Goal: Task Accomplishment & Management: Complete application form

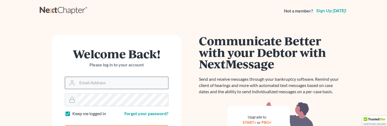
click at [126, 86] on input "Email Address" at bounding box center [122, 83] width 91 height 12
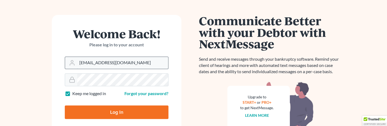
scroll to position [25, 0]
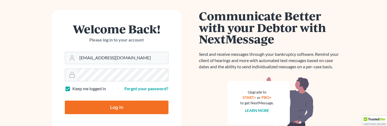
type input "jmoore@moorelawllc.com"
click at [117, 109] on input "Log In" at bounding box center [117, 107] width 104 height 14
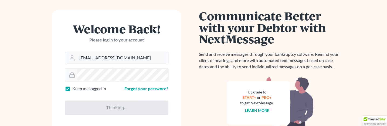
type input "Thinking..."
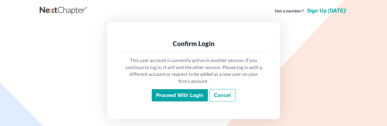
click at [181, 96] on input "Proceed with login" at bounding box center [180, 95] width 56 height 12
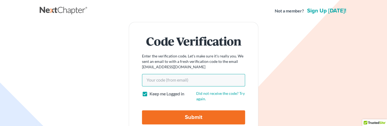
click at [171, 82] on input "Your code(from email)" at bounding box center [193, 80] width 103 height 12
paste input "a47890"
type input "a47890"
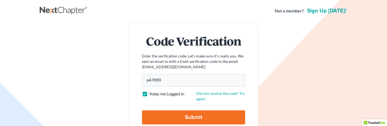
click at [184, 117] on input "Submit" at bounding box center [193, 117] width 103 height 14
type input "Thinking..."
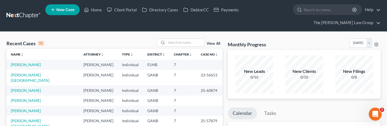
click at [61, 12] on span "New Case" at bounding box center [65, 10] width 18 height 4
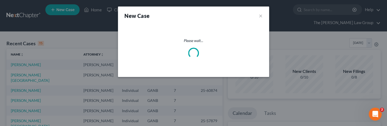
select select "19"
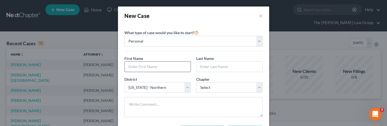
click at [184, 69] on input "text" at bounding box center [158, 66] width 66 height 10
paste input "[PERSON_NAME]"
type input "[PERSON_NAME]"
click at [244, 64] on input "text" at bounding box center [230, 66] width 66 height 10
paste input "[PERSON_NAME]"
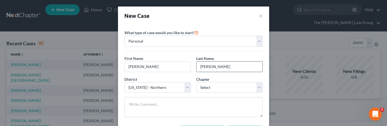
click at [200, 68] on input "[PERSON_NAME]" at bounding box center [230, 66] width 66 height 10
click at [234, 67] on input "[PERSON_NAME]" at bounding box center [230, 66] width 66 height 10
type input "[PERSON_NAME]"
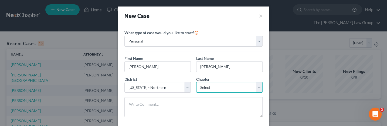
click at [196, 82] on select "Select 7 11 12 13" at bounding box center [229, 87] width 66 height 11
select select "0"
click option "7" at bounding box center [0, 0] width 0 height 0
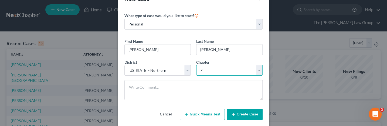
scroll to position [27, 0]
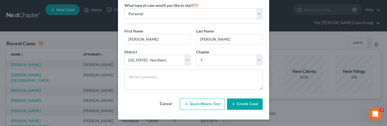
click at [242, 103] on button "Create Case" at bounding box center [245, 103] width 36 height 11
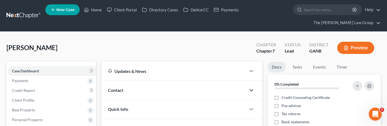
click at [251, 87] on icon "button" at bounding box center [251, 90] width 6 height 6
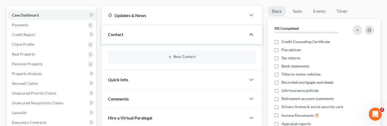
scroll to position [53, 0]
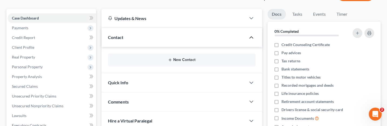
click at [175, 58] on button "New Contact" at bounding box center [181, 60] width 139 height 4
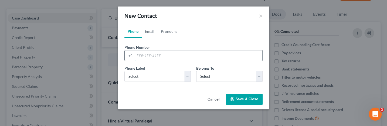
click at [226, 56] on input "tel" at bounding box center [199, 55] width 128 height 10
paste input "[PHONE_NUMBER]"
click at [146, 55] on input "[PHONE_NUMBER]" at bounding box center [199, 55] width 128 height 10
type input "[PHONE_NUMBER]"
click at [205, 34] on ul "Phone Email Pronouns" at bounding box center [193, 31] width 138 height 13
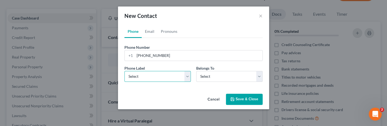
select select "0"
click option "Mobile" at bounding box center [0, 0] width 0 height 0
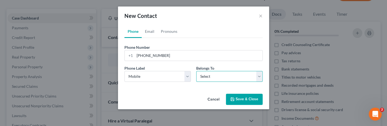
select select "0"
click option "Client" at bounding box center [0, 0] width 0 height 0
click at [250, 100] on button "Save & Close" at bounding box center [244, 98] width 37 height 11
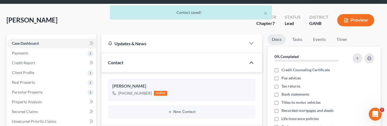
scroll to position [31, 0]
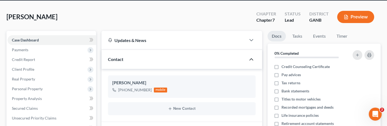
click at [252, 56] on icon "button" at bounding box center [251, 59] width 6 height 6
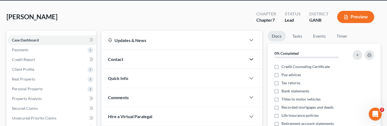
click at [252, 56] on icon "button" at bounding box center [251, 59] width 6 height 6
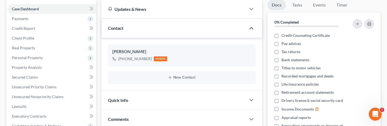
scroll to position [66, 0]
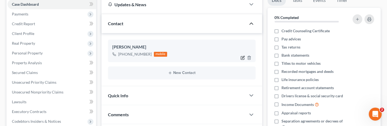
click at [242, 55] on icon "button" at bounding box center [243, 57] width 4 height 4
select select "0"
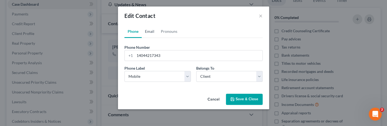
click at [151, 31] on link "Email" at bounding box center [150, 31] width 16 height 13
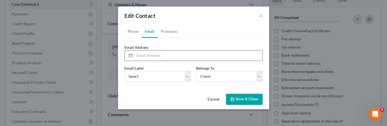
click at [207, 54] on input "email" at bounding box center [199, 55] width 128 height 10
paste input "[EMAIL_ADDRESS][DOMAIN_NAME]"
click at [136, 58] on input "[EMAIL_ADDRESS][DOMAIN_NAME]" at bounding box center [199, 55] width 128 height 10
click at [136, 56] on input "[EMAIL_ADDRESS][DOMAIN_NAME]" at bounding box center [199, 55] width 128 height 10
click at [190, 52] on input "[EMAIL_ADDRESS][DOMAIN_NAME]" at bounding box center [199, 55] width 128 height 10
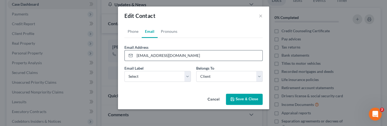
click at [184, 58] on input "[EMAIL_ADDRESS][DOMAIN_NAME]" at bounding box center [199, 55] width 128 height 10
type input "[EMAIL_ADDRESS][DOMAIN_NAME]"
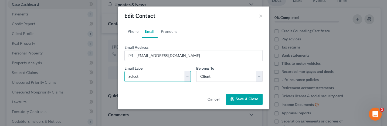
select select "0"
click option "Home" at bounding box center [0, 0] width 0 height 0
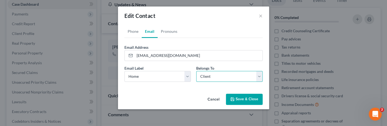
click option "Client" at bounding box center [0, 0] width 0 height 0
click at [251, 99] on button "Save & Close" at bounding box center [244, 98] width 37 height 11
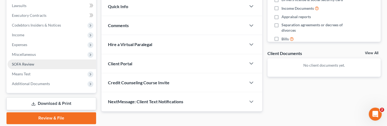
scroll to position [161, 0]
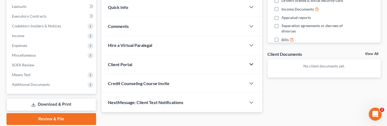
click at [252, 61] on icon "button" at bounding box center [251, 64] width 6 height 6
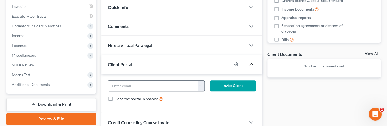
click at [181, 80] on input "email" at bounding box center [153, 85] width 90 height 10
paste input "[EMAIL_ADDRESS][DOMAIN_NAME]"
type input "[EMAIL_ADDRESS][DOMAIN_NAME]"
click at [230, 99] on div "[EMAIL_ADDRESS][DOMAIN_NAME] [EMAIL_ADDRESS][DOMAIN_NAME] Invite Client Send th…" at bounding box center [182, 93] width 161 height 39
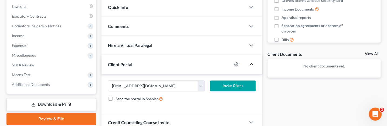
click at [235, 80] on button "Invite Client" at bounding box center [233, 85] width 46 height 11
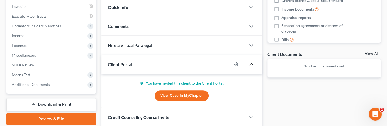
scroll to position [0, 0]
